Goal: Task Accomplishment & Management: Manage account settings

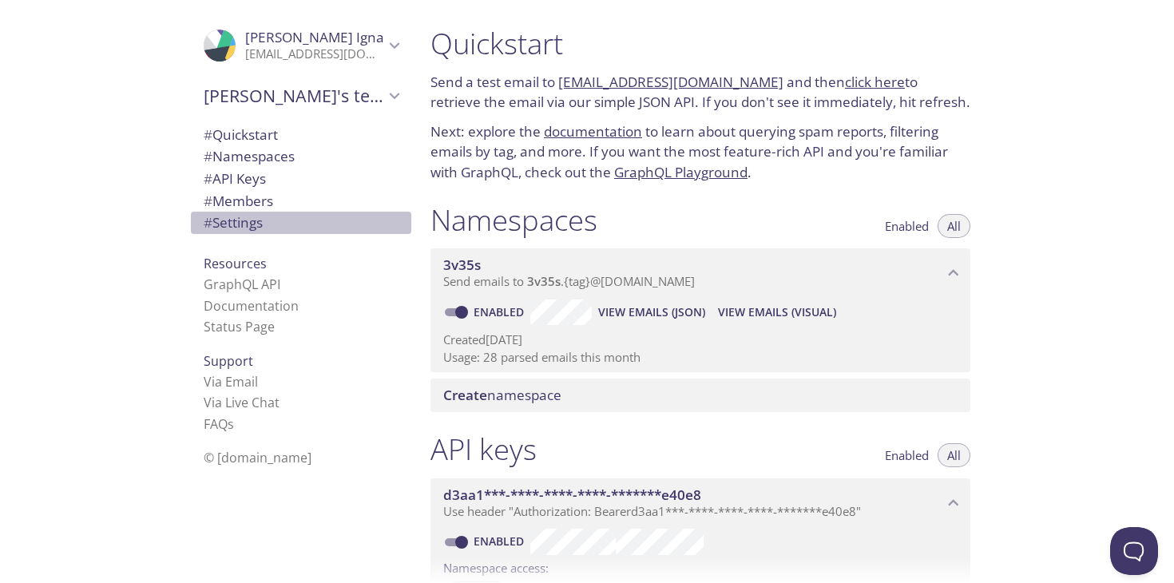
click at [251, 221] on span "# Settings" at bounding box center [233, 222] width 59 height 18
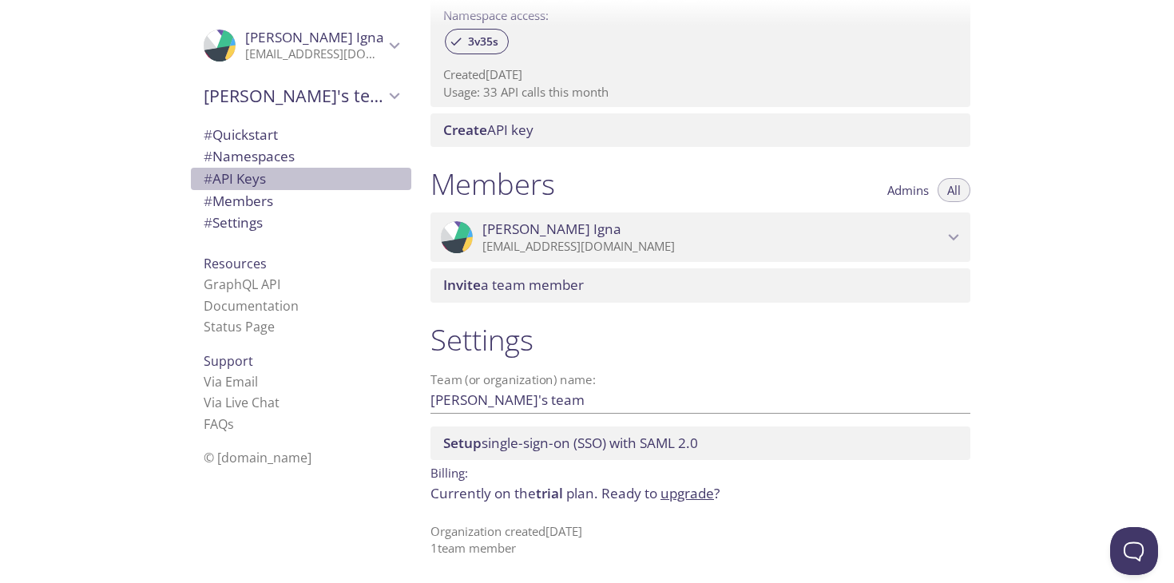
click at [248, 183] on span "# API Keys" at bounding box center [235, 178] width 62 height 18
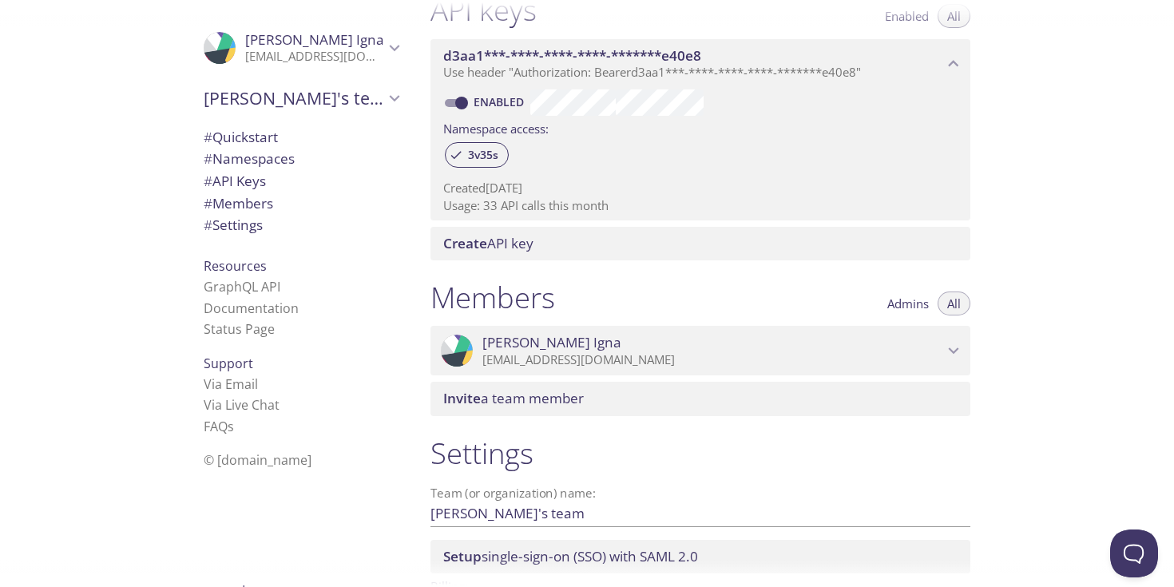
scroll to position [446, 0]
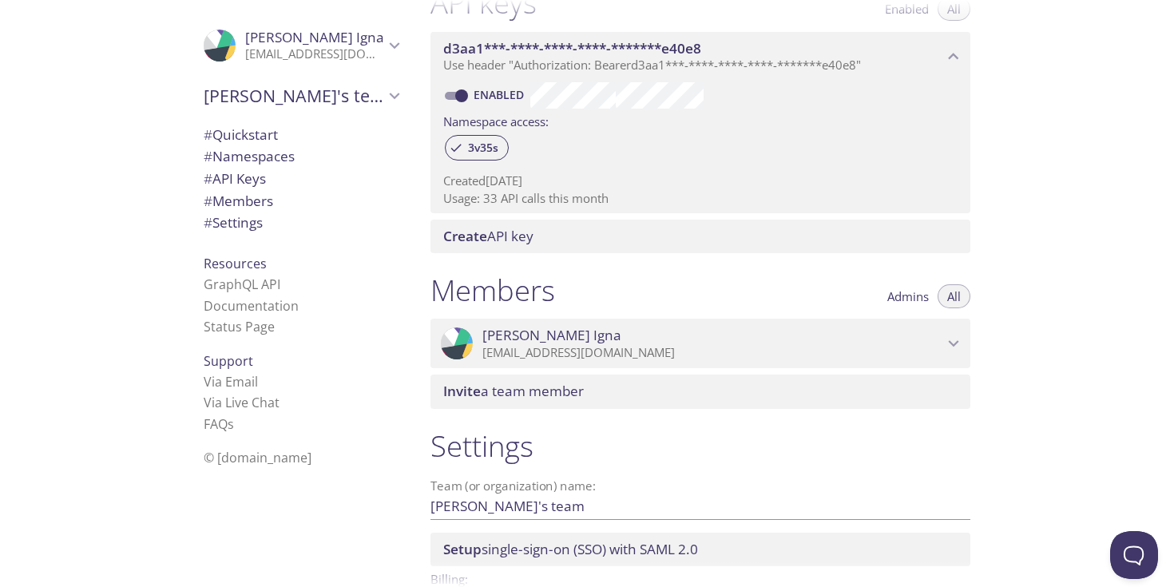
drag, startPoint x: 450, startPoint y: 196, endPoint x: 515, endPoint y: 192, distance: 65.6
click at [515, 192] on p "Usage: 33 API calls this month" at bounding box center [700, 198] width 514 height 17
drag, startPoint x: 500, startPoint y: 197, endPoint x: 478, endPoint y: 197, distance: 21.6
click at [498, 197] on p "Usage: 33 API calls this month" at bounding box center [700, 198] width 514 height 17
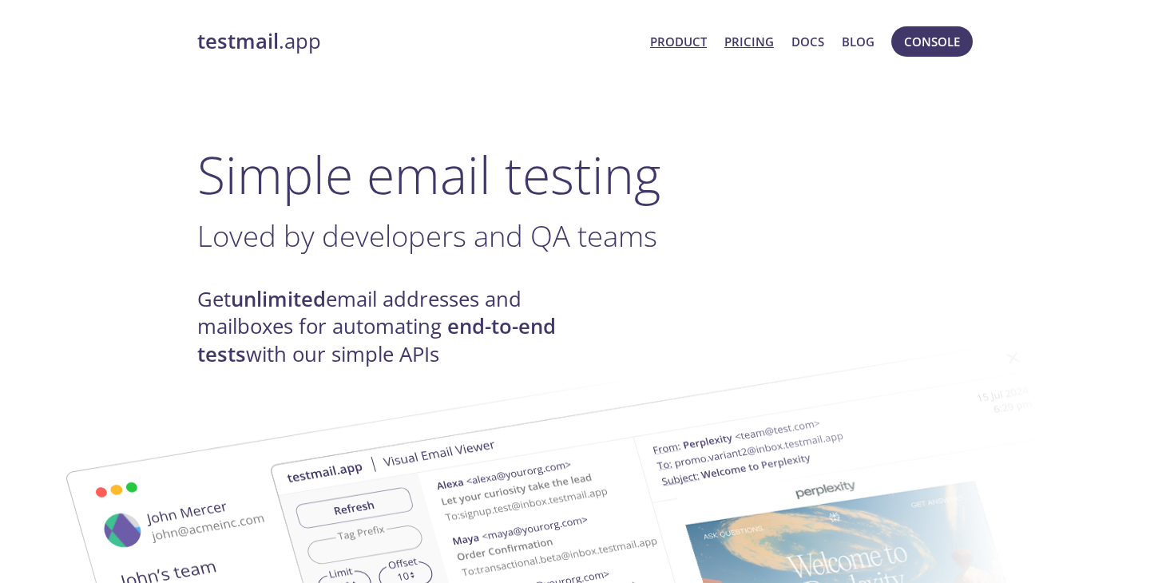
click at [748, 36] on link "Pricing" at bounding box center [749, 41] width 50 height 21
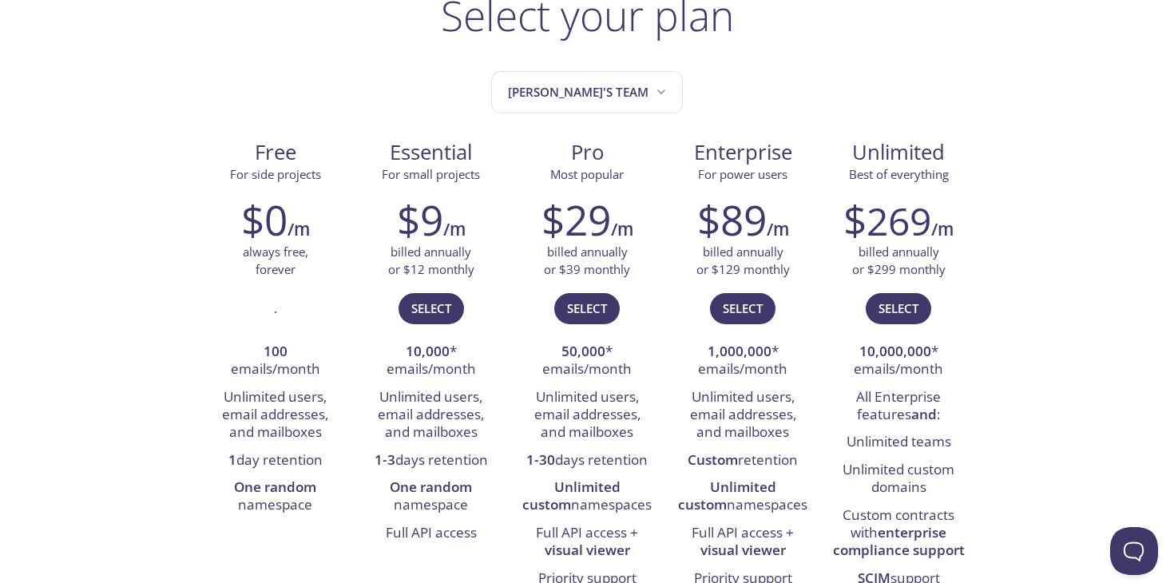
scroll to position [131, 0]
